Goal: Check status

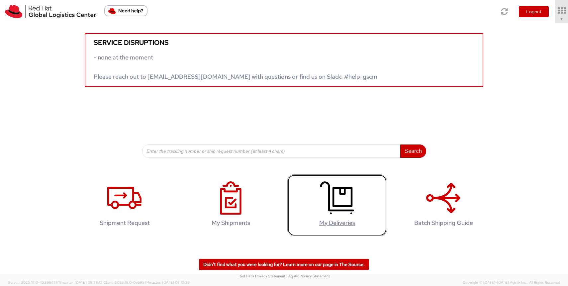
click at [347, 190] on icon at bounding box center [337, 197] width 34 height 33
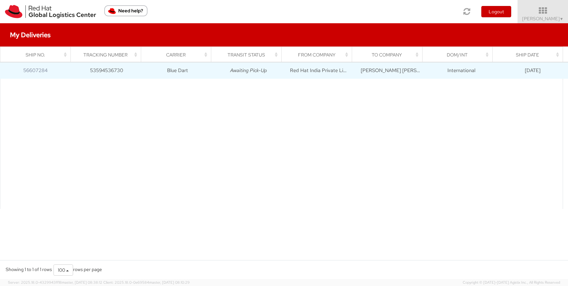
click at [269, 75] on td "Awaiting Pick-Up" at bounding box center [248, 70] width 71 height 17
click at [218, 73] on td "Awaiting Pick-Up" at bounding box center [248, 70] width 71 height 17
click at [34, 71] on link "56607284" at bounding box center [35, 70] width 24 height 7
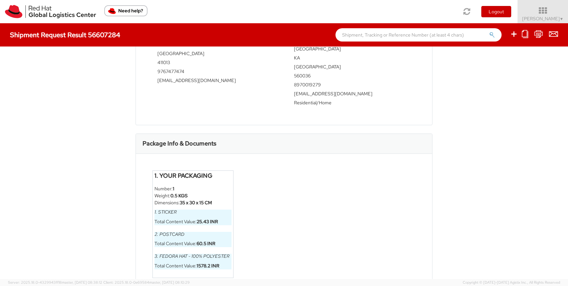
scroll to position [322, 0]
